Goal: Find specific page/section: Find specific page/section

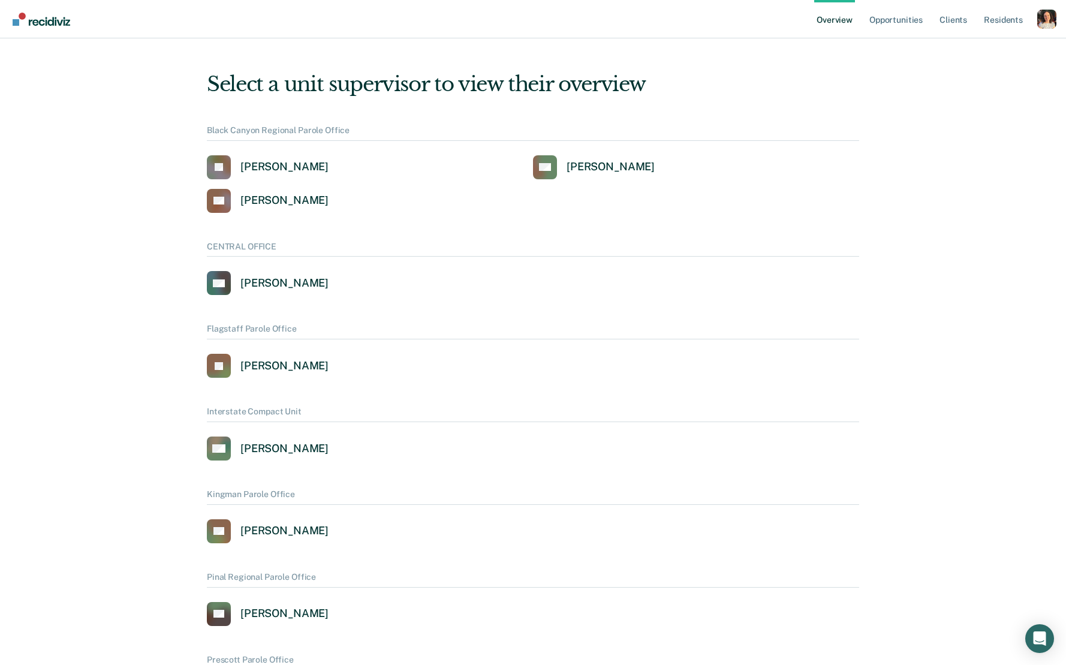
click at [1044, 19] on div "Profile dropdown button" at bounding box center [1046, 19] width 19 height 19
click at [1042, 23] on div "Profile dropdown button" at bounding box center [1046, 19] width 19 height 19
click at [976, 43] on link "Profile" at bounding box center [998, 48] width 97 height 10
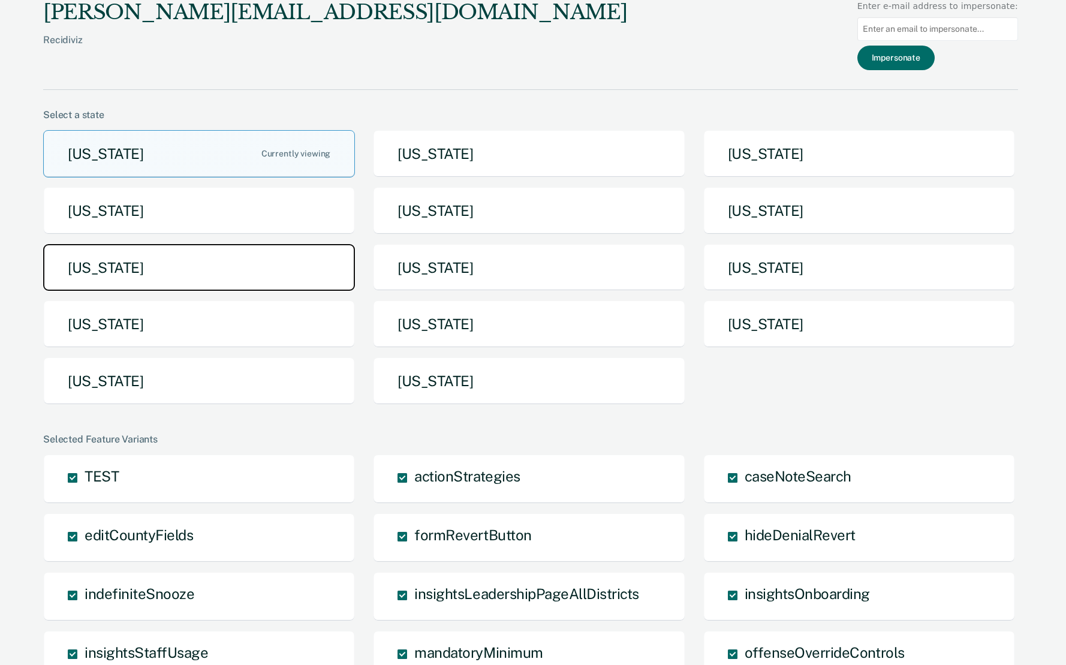
click at [272, 268] on button "[US_STATE]" at bounding box center [199, 267] width 312 height 47
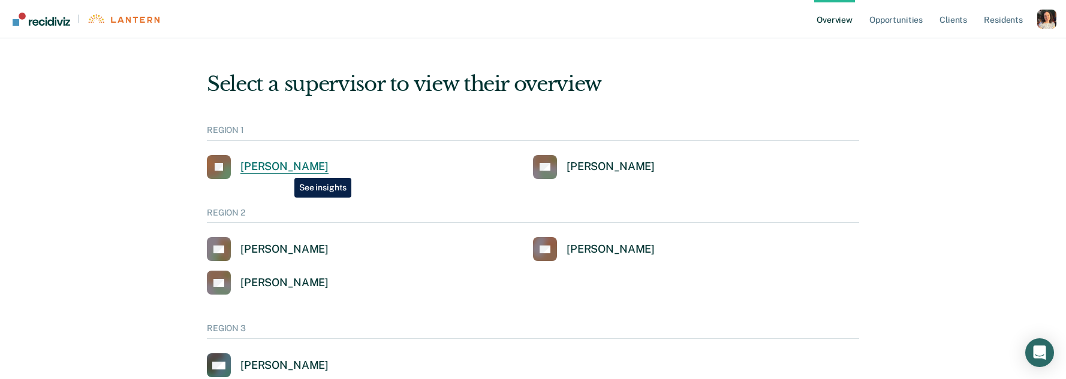
click at [285, 168] on div "[PERSON_NAME]" at bounding box center [284, 167] width 88 height 14
